Goal: Find specific page/section: Find specific page/section

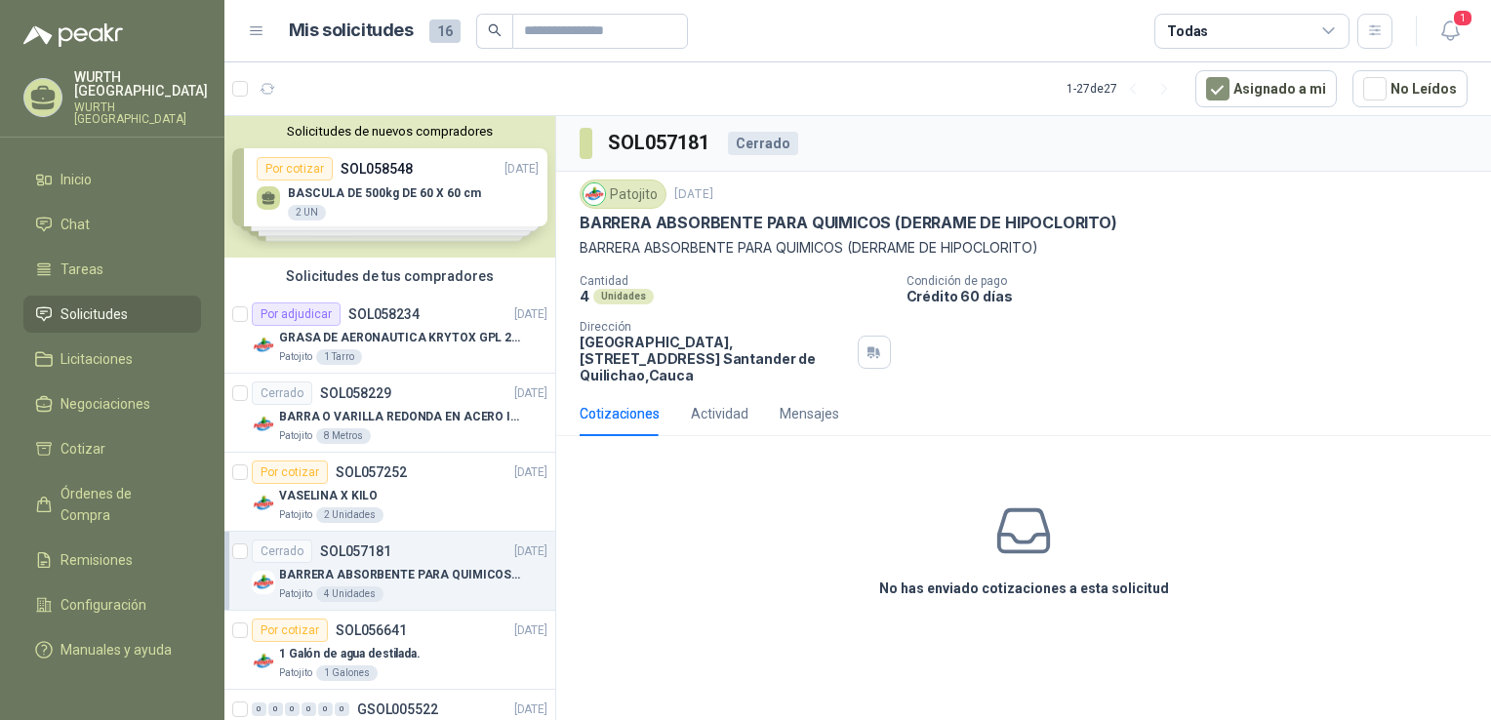
click at [625, 418] on div "Cotizaciones" at bounding box center [620, 413] width 80 height 21
click at [89, 438] on span "Cotizar" at bounding box center [82, 448] width 45 height 21
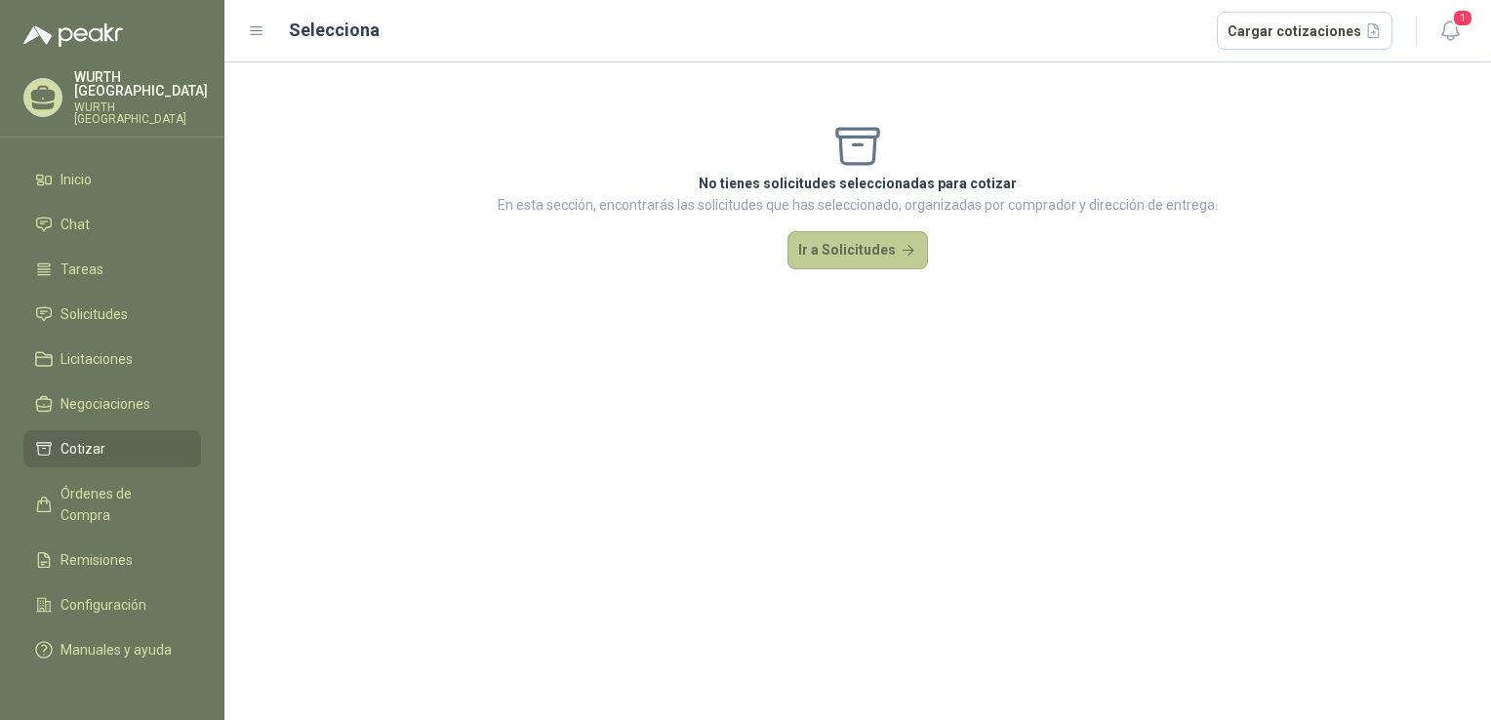
click at [869, 257] on button "Ir a Solicitudes" at bounding box center [857, 250] width 141 height 39
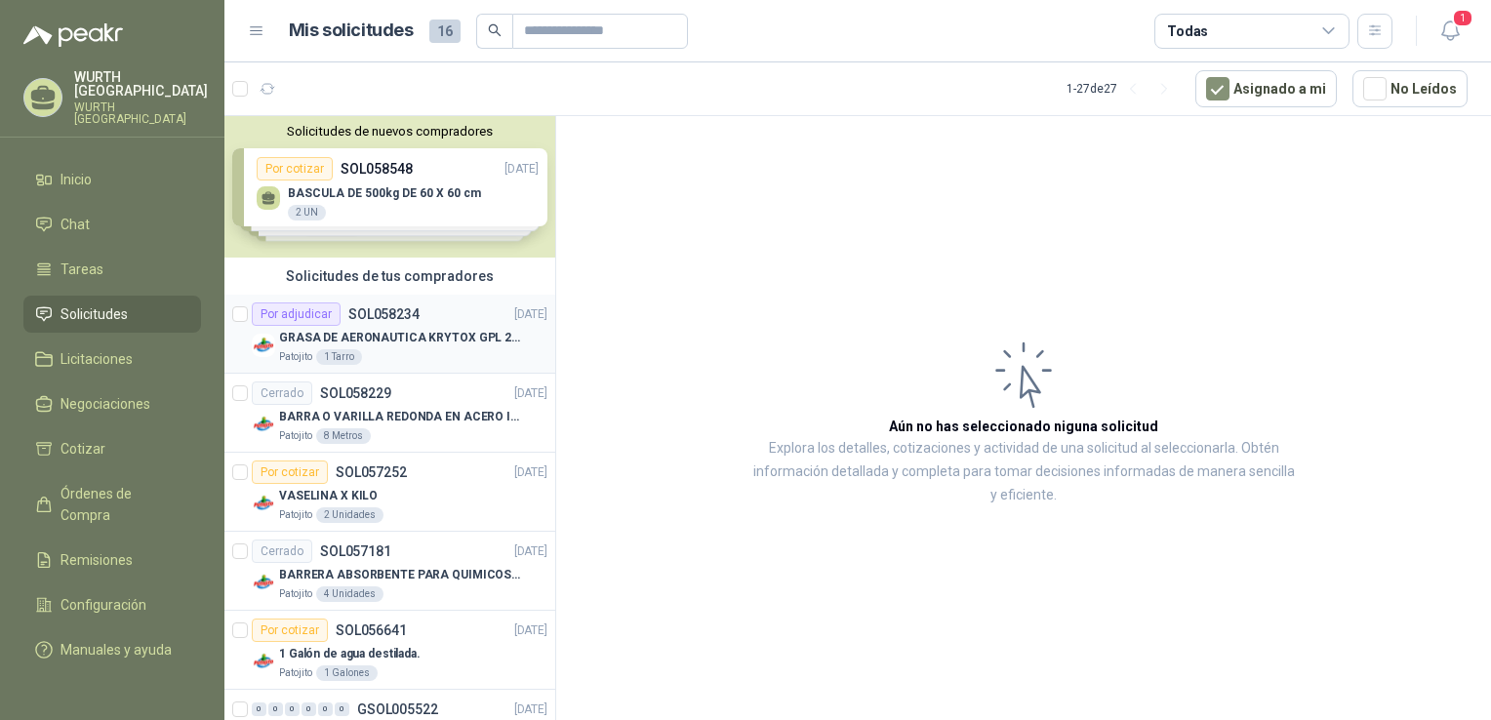
click at [427, 322] on div "Por adjudicar SOL058234 [DATE]" at bounding box center [400, 313] width 296 height 23
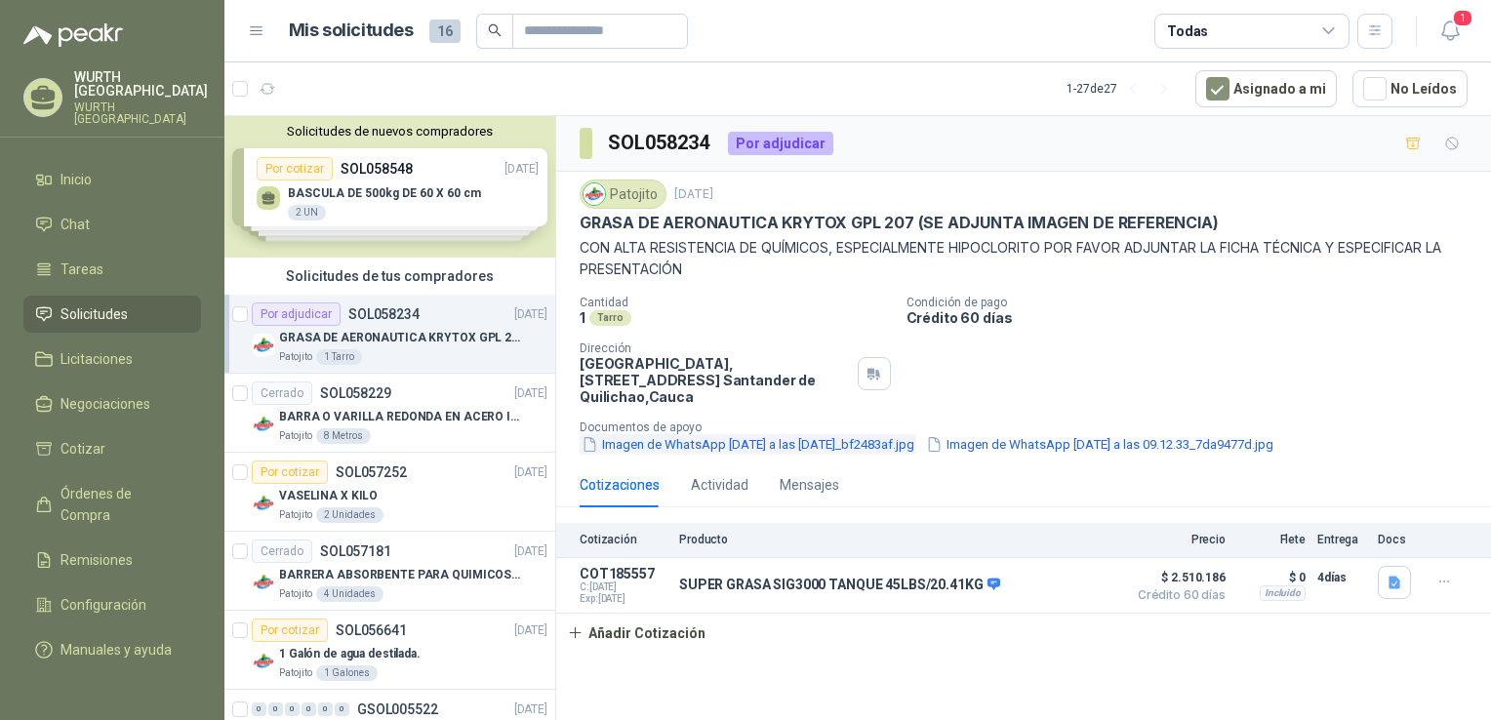
click at [804, 445] on button "Imagen de WhatsApp [DATE] a las [DATE]_bf2483af.jpg" at bounding box center [748, 444] width 337 height 20
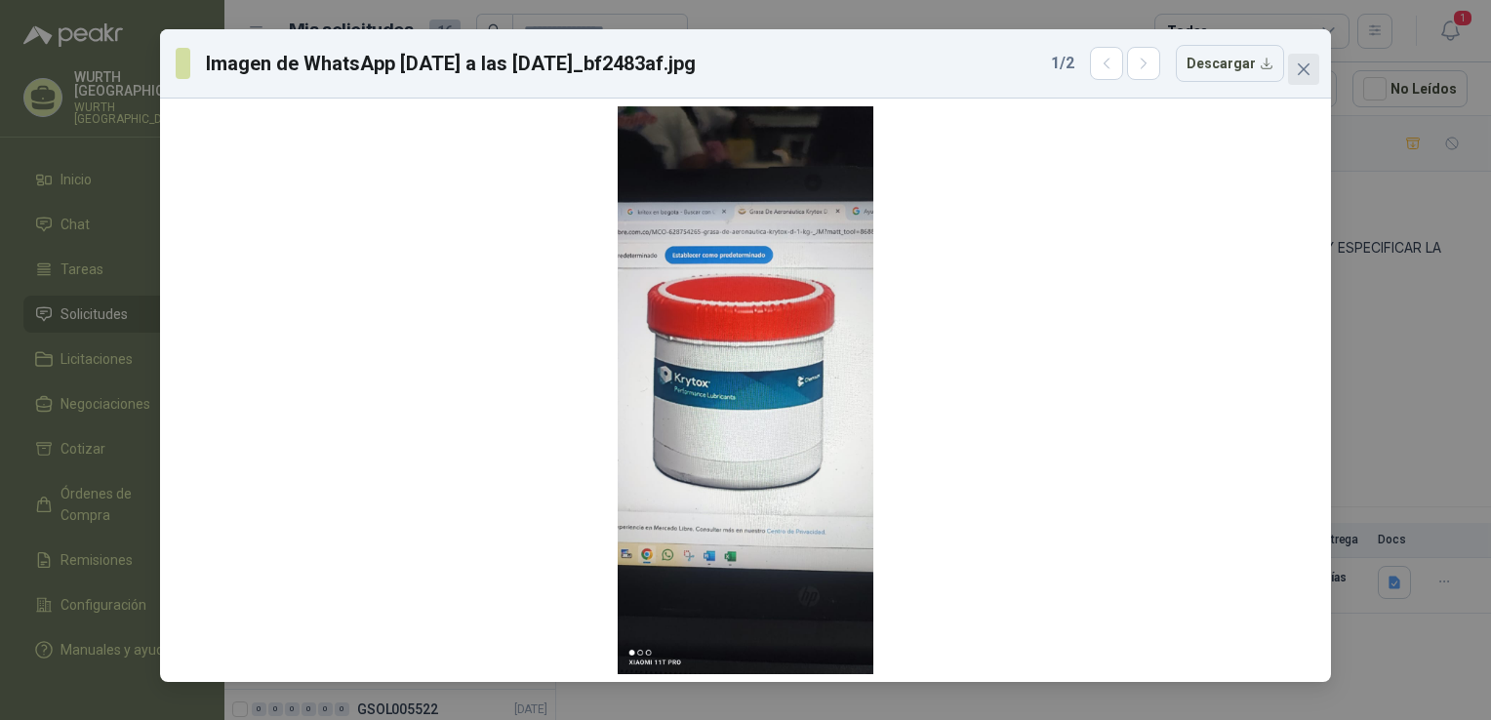
click at [1311, 72] on span "Close" at bounding box center [1303, 69] width 31 height 16
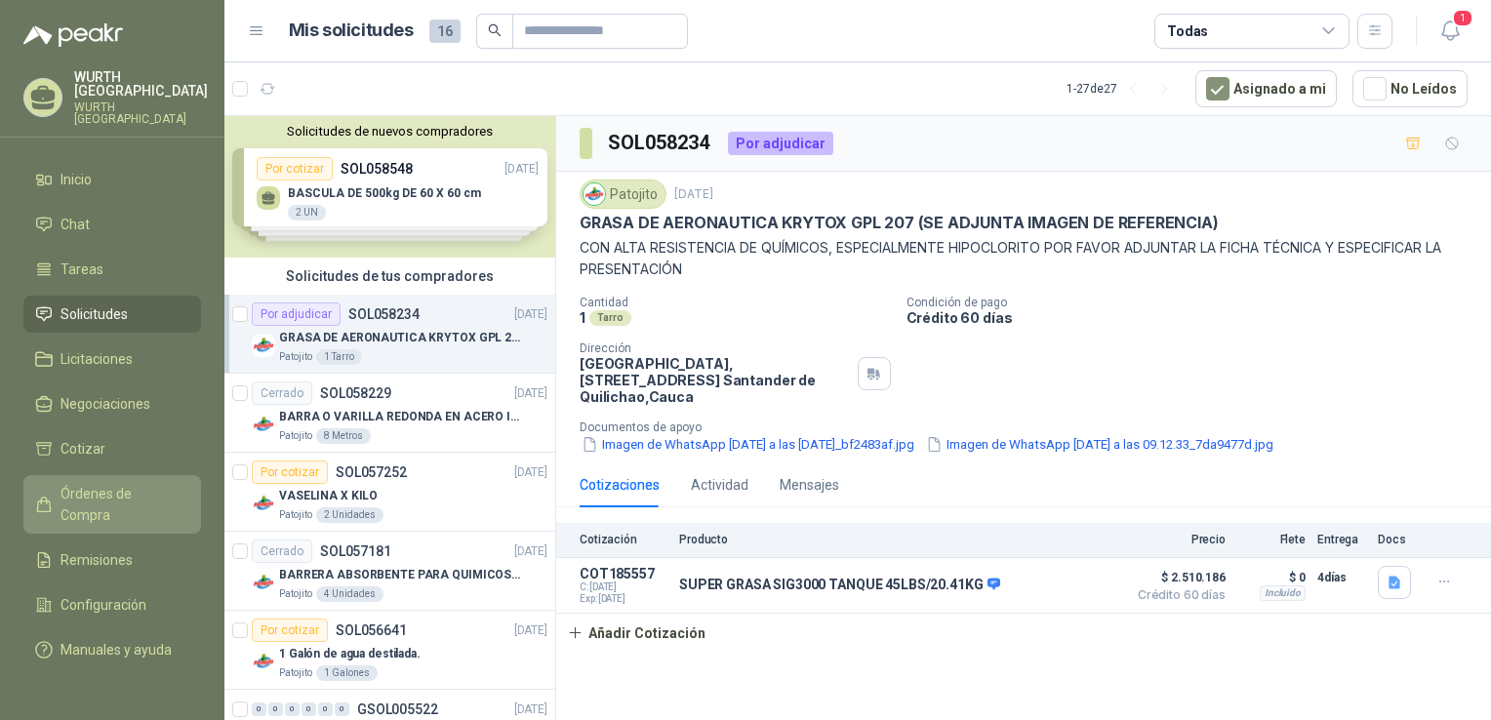
click at [148, 483] on span "Órdenes de Compra" at bounding box center [121, 504] width 122 height 43
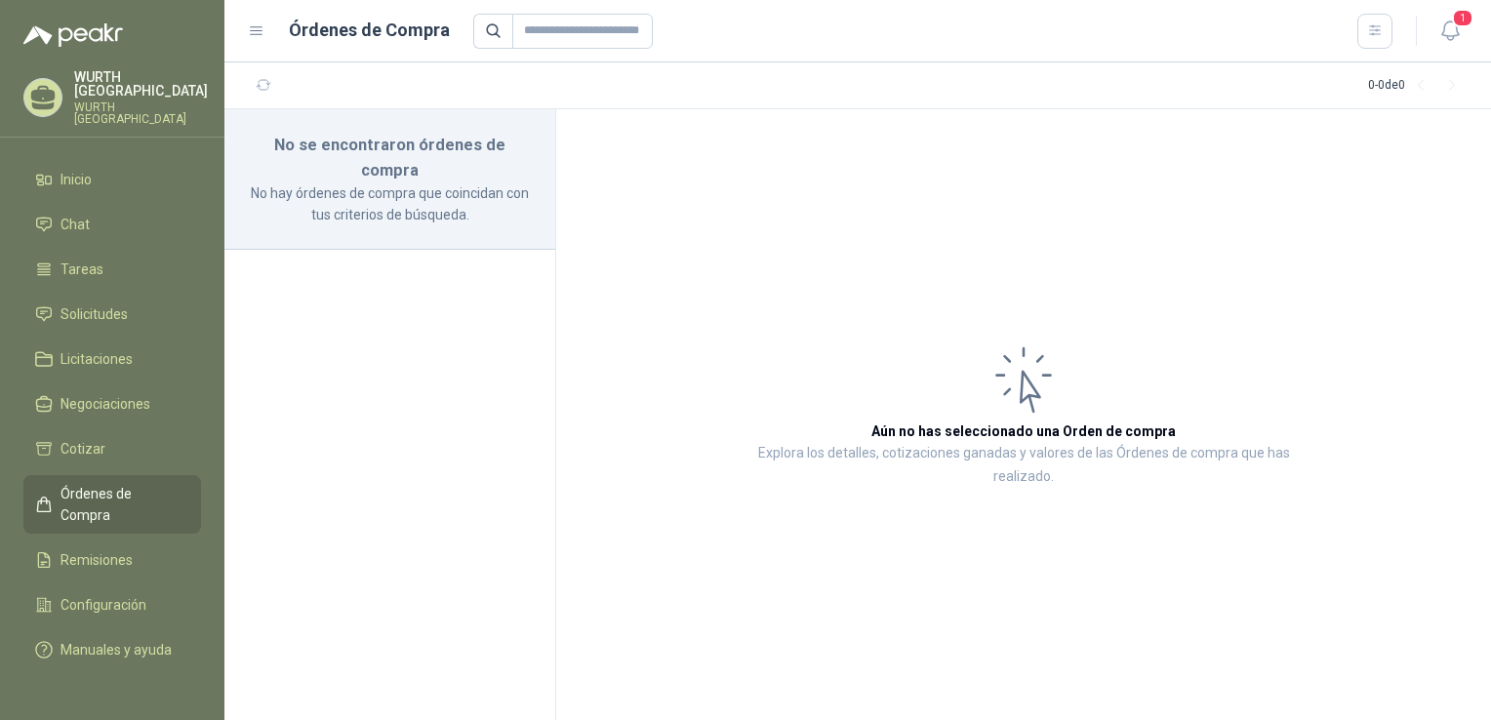
click at [378, 182] on p "No hay órdenes de compra que coincidan con tus criterios de búsqueda." at bounding box center [390, 203] width 284 height 43
